Goal: Find specific page/section: Find specific page/section

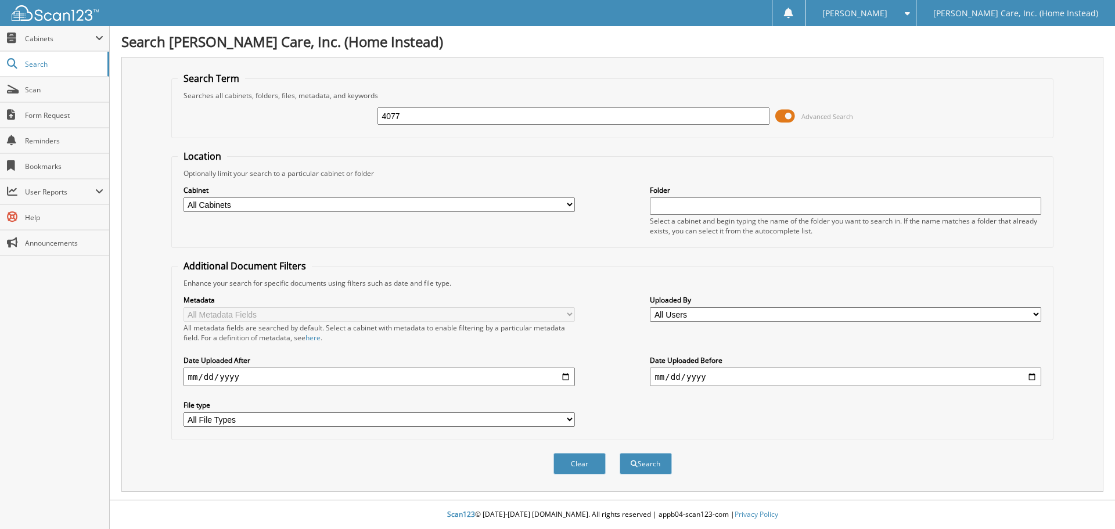
type input "4077"
click at [619, 453] on button "Search" at bounding box center [645, 463] width 52 height 21
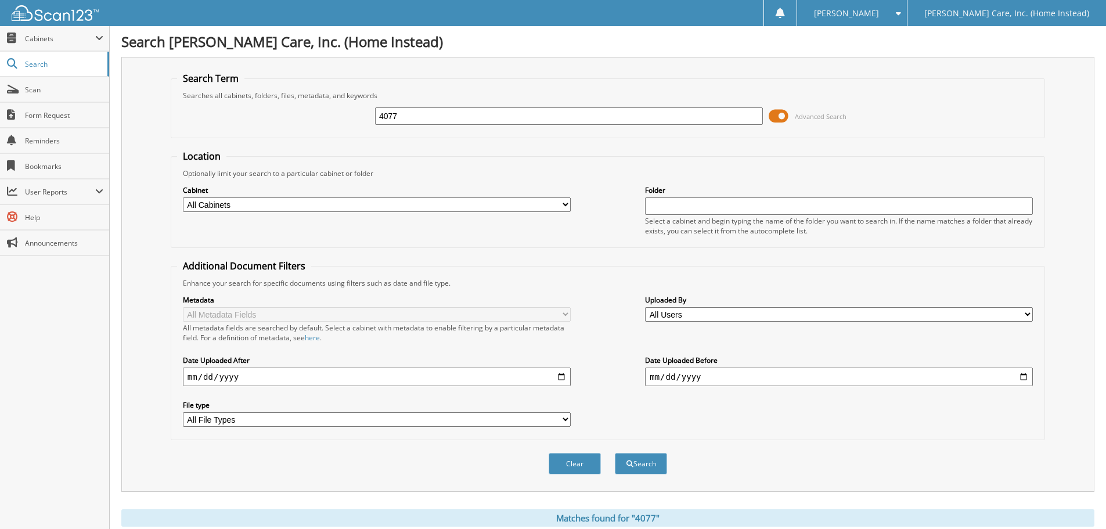
drag, startPoint x: 385, startPoint y: 121, endPoint x: 357, endPoint y: 125, distance: 28.7
click at [358, 125] on div "4077 Advanced Search" at bounding box center [608, 115] width 862 height 31
type input "AMEX"
click at [615, 453] on button "Search" at bounding box center [641, 463] width 52 height 21
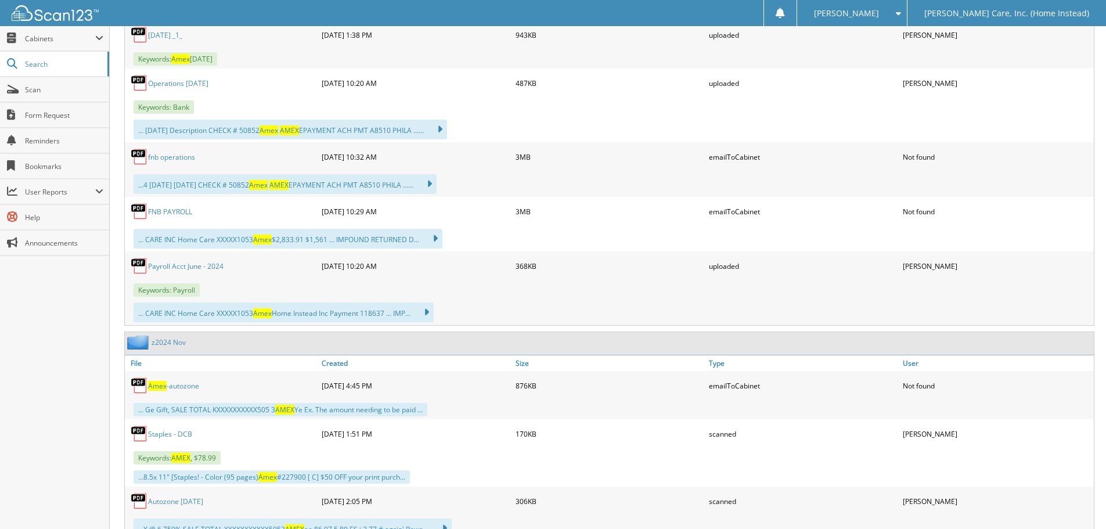
scroll to position [1103, 0]
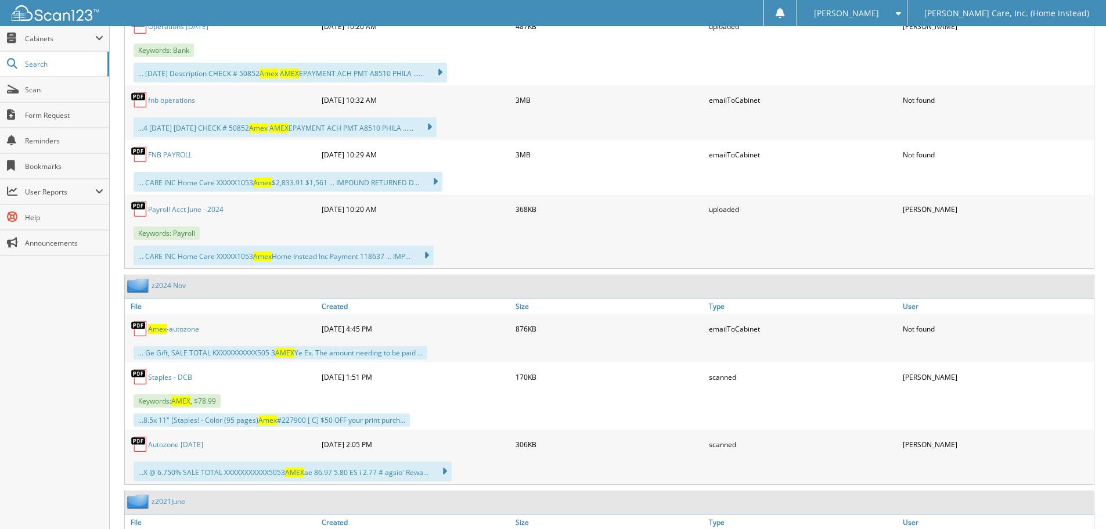
click at [156, 376] on link "Staples - DCB" at bounding box center [170, 377] width 44 height 10
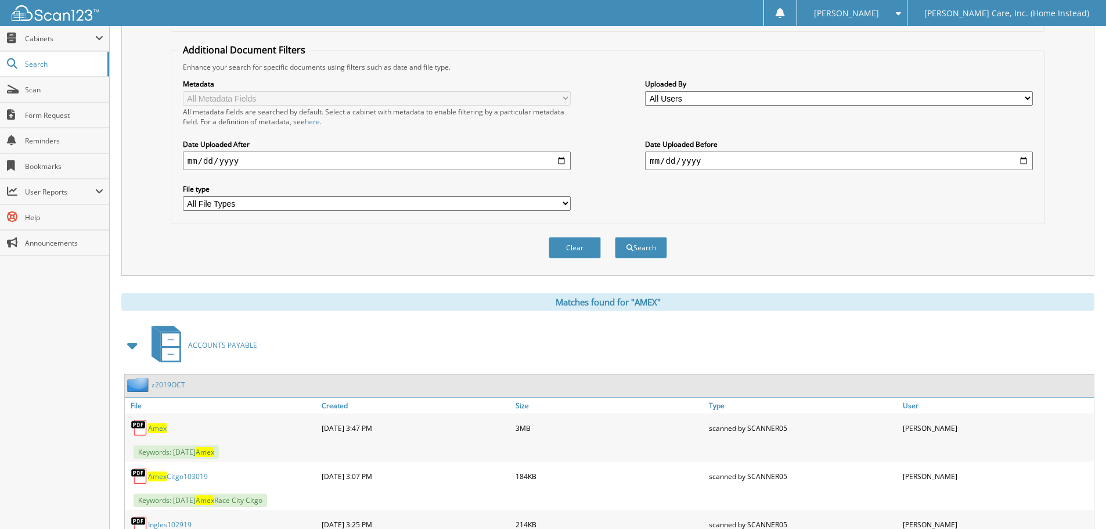
scroll to position [0, 0]
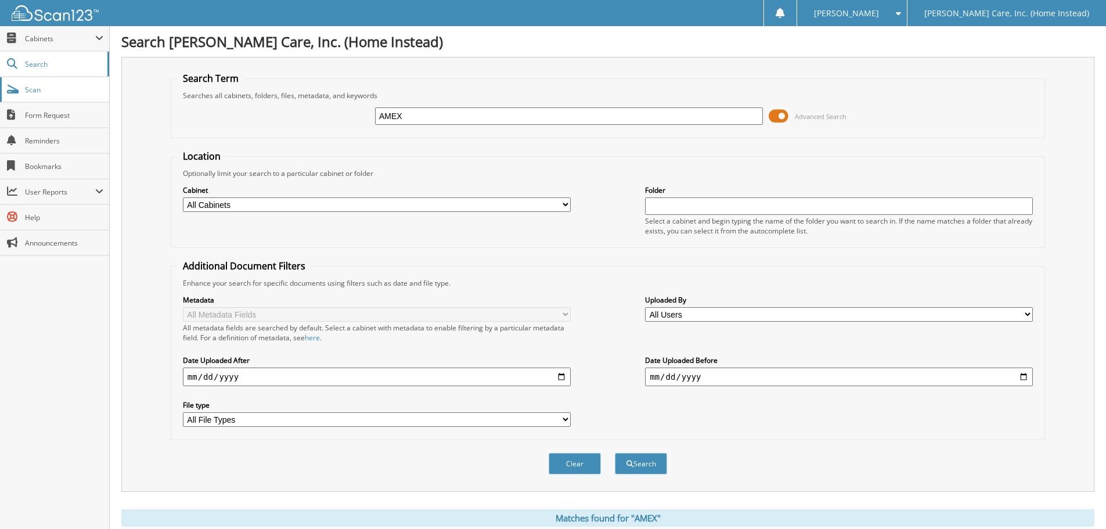
click at [58, 91] on span "Scan" at bounding box center [64, 90] width 78 height 10
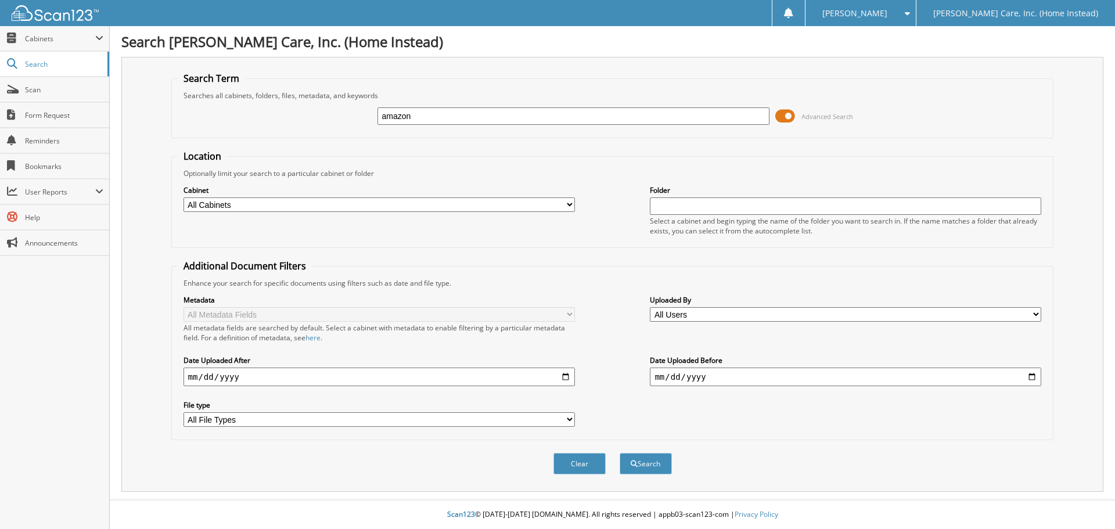
type input "amazon"
click at [619, 453] on button "Search" at bounding box center [645, 463] width 52 height 21
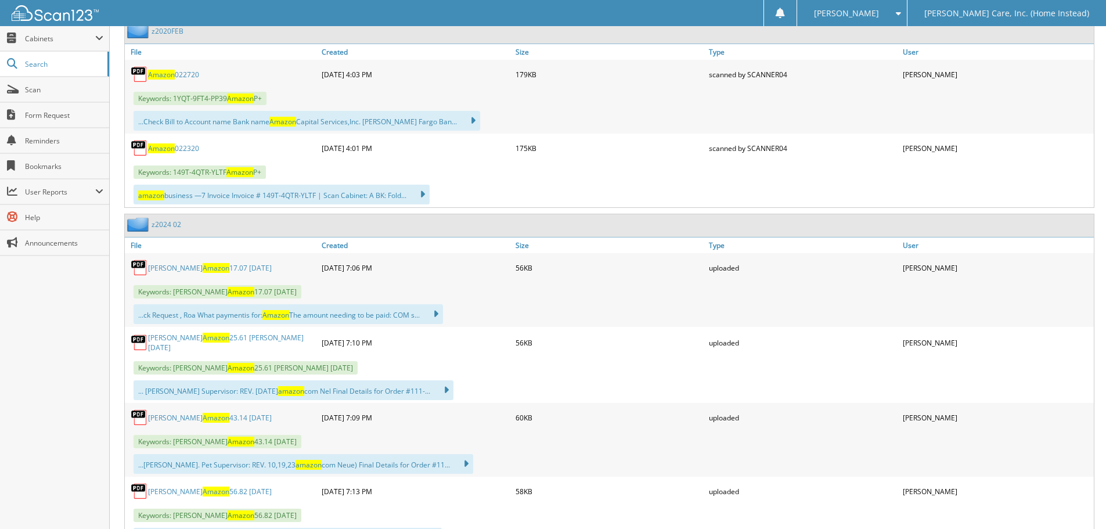
scroll to position [5980, 0]
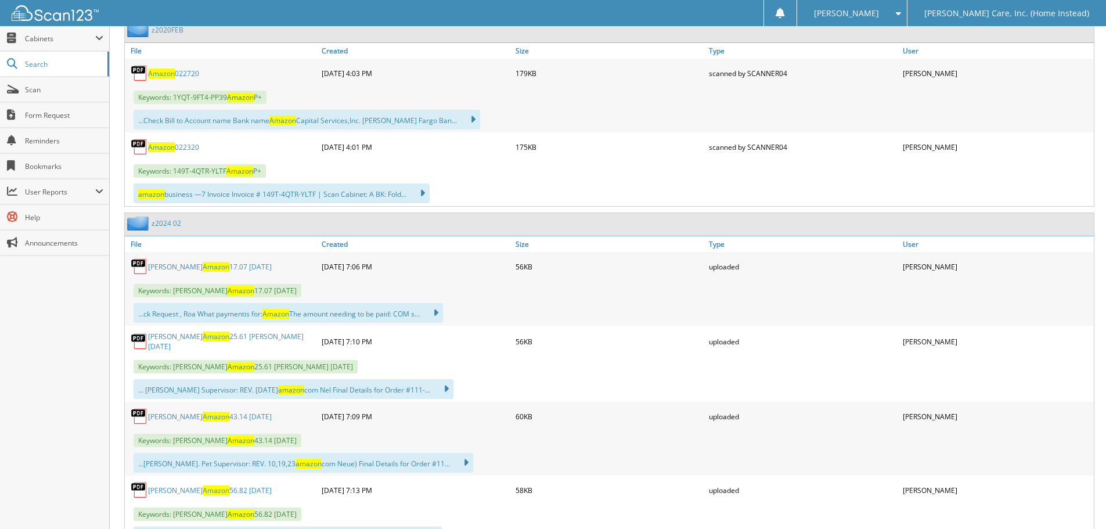
click at [175, 262] on link "[PERSON_NAME] Amazon 17.07 [DATE]" at bounding box center [210, 267] width 124 height 10
click at [39, 86] on span "Scan" at bounding box center [64, 90] width 78 height 10
